Goal: Task Accomplishment & Management: Use online tool/utility

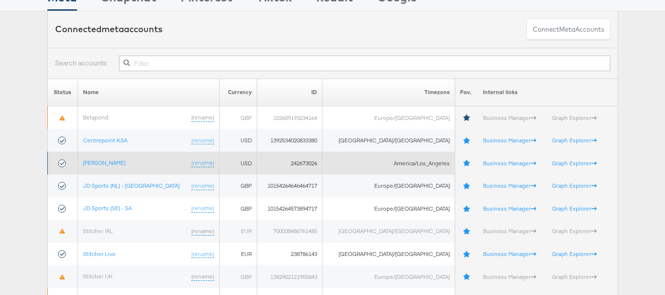
scroll to position [68, 0]
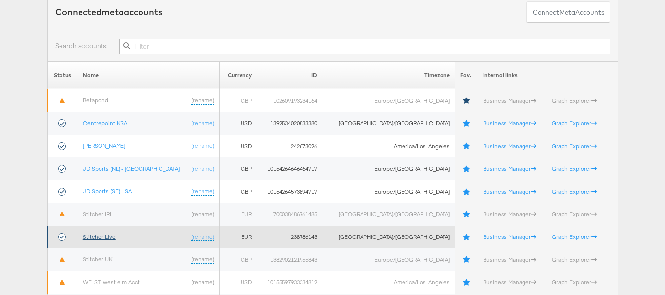
click at [111, 238] on link "Stitcher Live" at bounding box center [99, 236] width 33 height 7
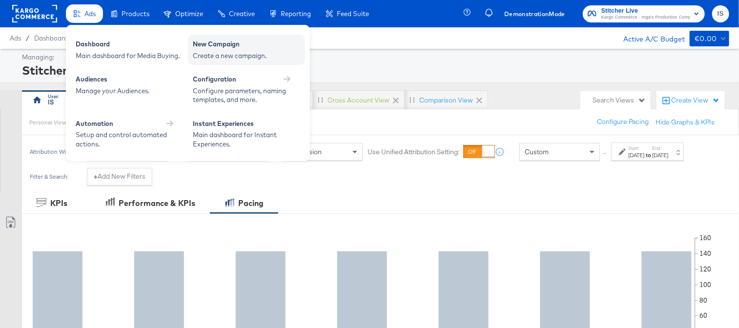
click at [247, 60] on div "Create a new campaign." at bounding box center [246, 55] width 107 height 9
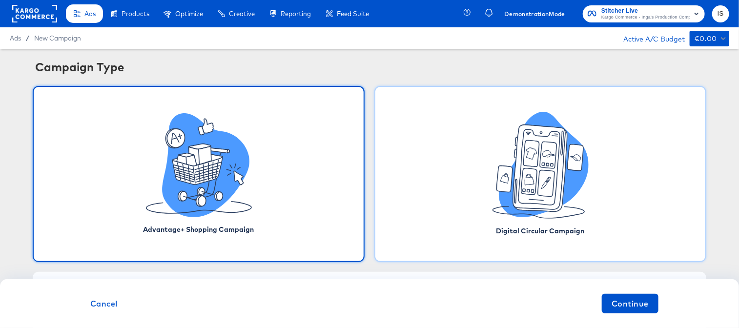
scroll to position [15, 0]
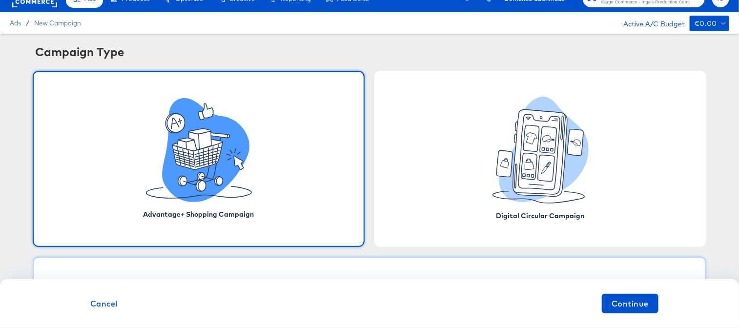
click at [257, 266] on div "Standard Campaign" at bounding box center [369, 288] width 673 height 62
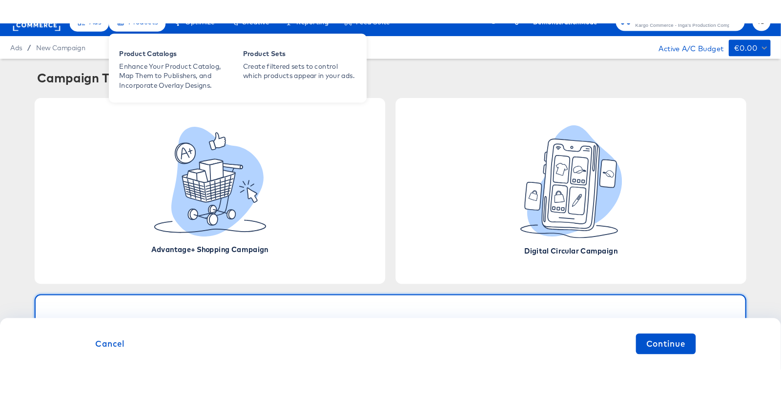
scroll to position [0, 0]
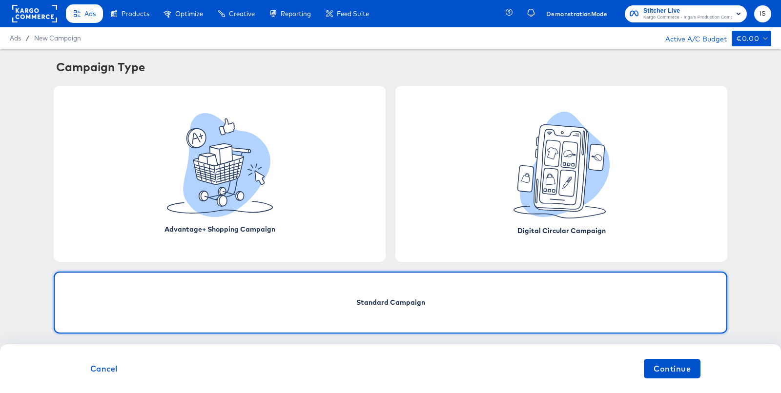
click at [405, 303] on span "Standard Campaign" at bounding box center [390, 303] width 69 height 10
click at [668, 327] on span "Continue" at bounding box center [671, 369] width 37 height 14
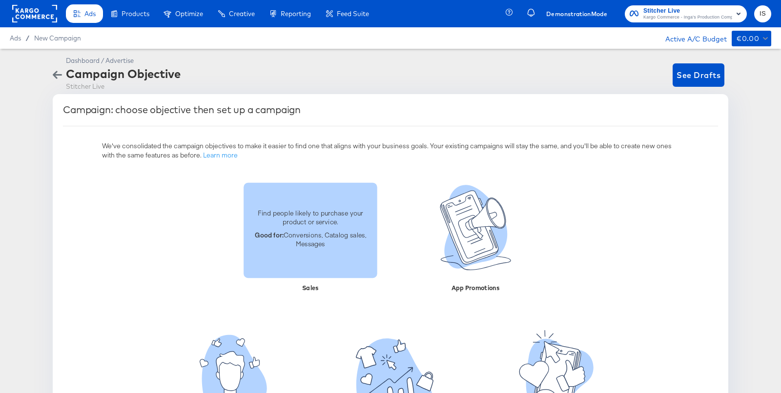
click at [320, 243] on p "Good for: Conversions, Catalog sales, Messages" at bounding box center [310, 239] width 122 height 18
